Goal: Information Seeking & Learning: Find specific fact

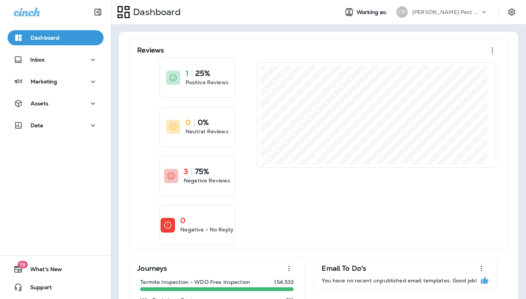
drag, startPoint x: 358, startPoint y: 1, endPoint x: 234, endPoint y: 37, distance: 129.3
click at [53, 80] on p "Marketing" at bounding box center [44, 82] width 26 height 6
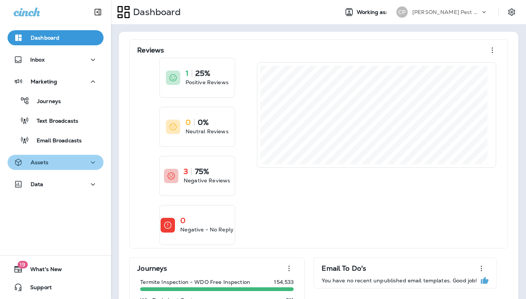
click at [45, 160] on p "Assets" at bounding box center [40, 163] width 18 height 6
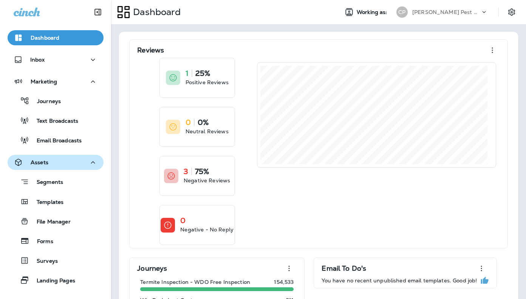
click at [45, 160] on p "Assets" at bounding box center [40, 163] width 18 height 6
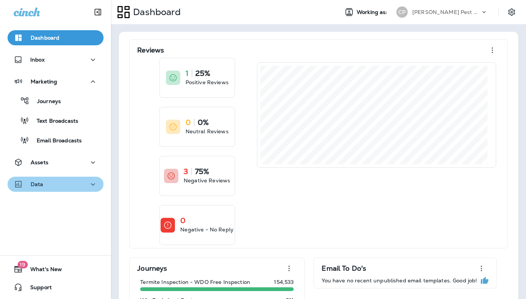
click at [52, 182] on div "Data" at bounding box center [56, 184] width 84 height 9
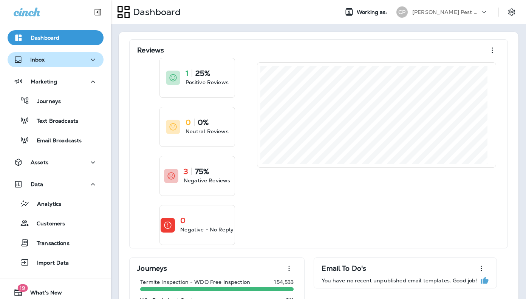
click at [44, 63] on p "Inbox" at bounding box center [37, 60] width 14 height 6
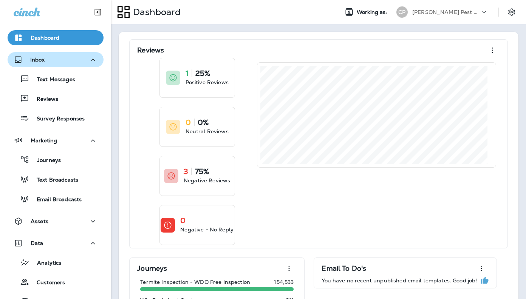
click at [27, 59] on div "Inbox" at bounding box center [29, 59] width 31 height 9
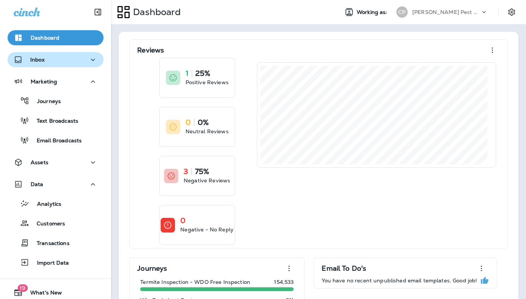
click at [38, 59] on p "Inbox" at bounding box center [37, 60] width 14 height 6
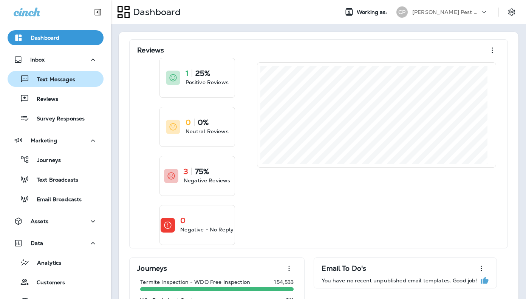
click at [40, 83] on p "Text Messages" at bounding box center [52, 79] width 46 height 7
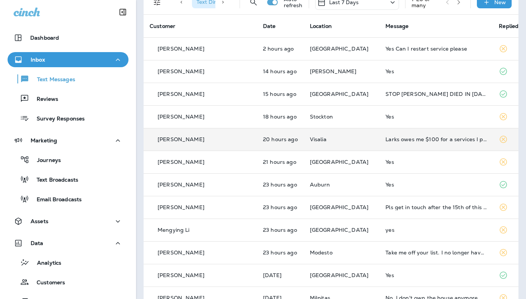
scroll to position [45, 0]
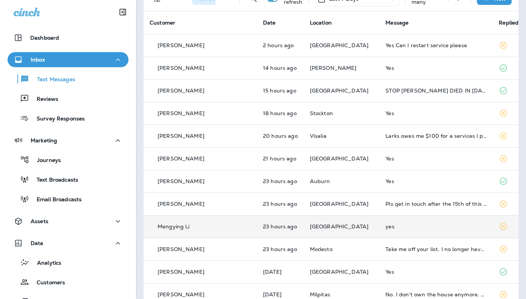
click at [380, 225] on td "yes" at bounding box center [436, 226] width 113 height 23
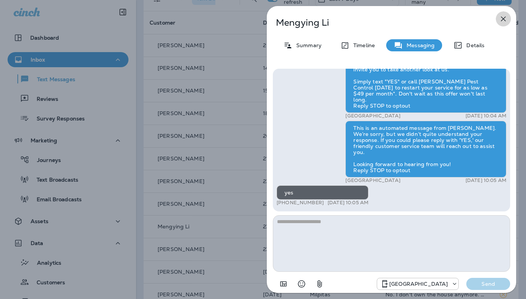
click at [502, 20] on icon "button" at bounding box center [503, 19] width 5 height 5
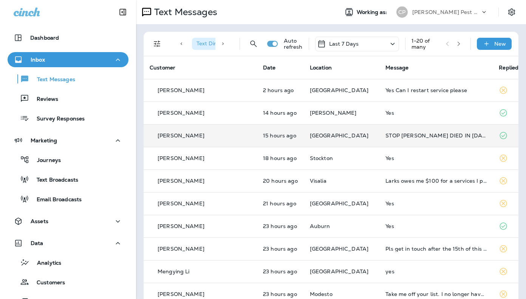
click at [418, 134] on div "STOP [PERSON_NAME] DIED IN [DATE]." at bounding box center [436, 136] width 101 height 6
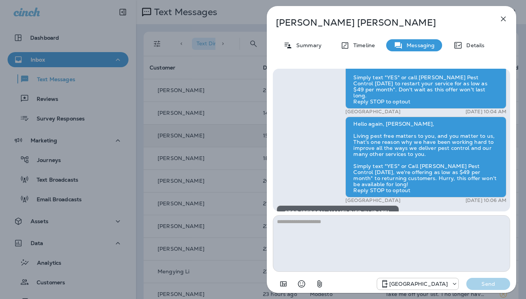
scroll to position [-107, 0]
click at [482, 41] on div "Details" at bounding box center [469, 45] width 46 height 12
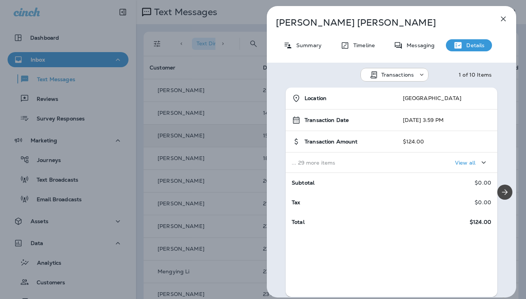
click at [301, 44] on p "Summary" at bounding box center [307, 45] width 29 height 6
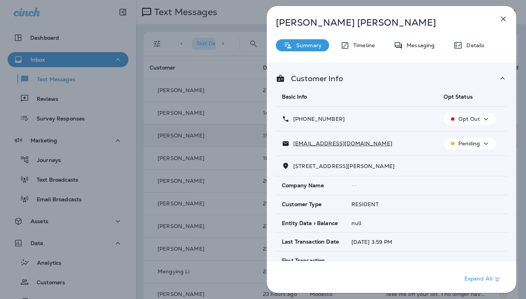
click at [505, 17] on icon "button" at bounding box center [503, 19] width 5 height 5
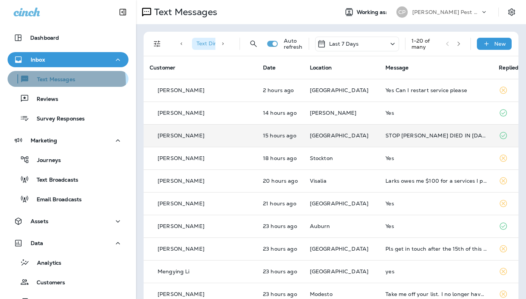
click at [46, 82] on p "Text Messages" at bounding box center [52, 79] width 46 height 7
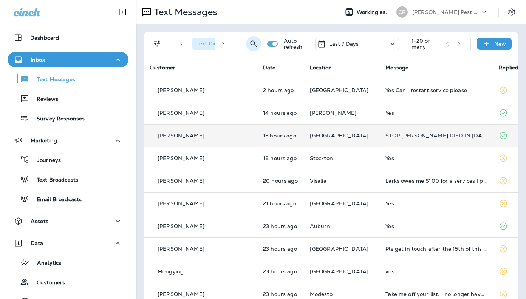
click at [249, 40] on icon "Search Messages" at bounding box center [253, 43] width 9 height 9
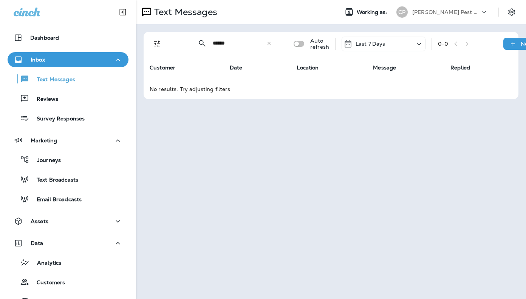
type input "******"
click at [268, 43] on icon at bounding box center [269, 43] width 5 height 5
click at [268, 42] on input "text" at bounding box center [246, 43] width 67 height 20
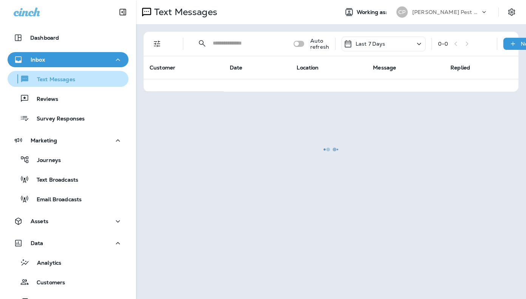
click at [39, 79] on p "Text Messages" at bounding box center [52, 79] width 46 height 7
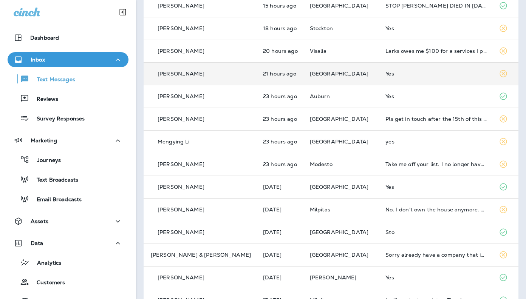
scroll to position [132, 0]
